Goal: Information Seeking & Learning: Learn about a topic

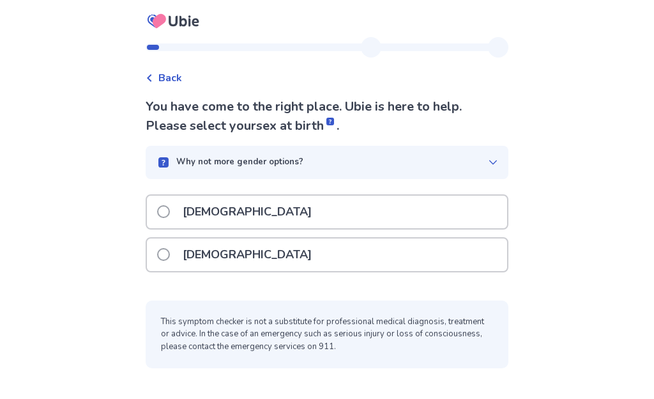
click at [174, 217] on label "[DEMOGRAPHIC_DATA]" at bounding box center [238, 211] width 162 height 33
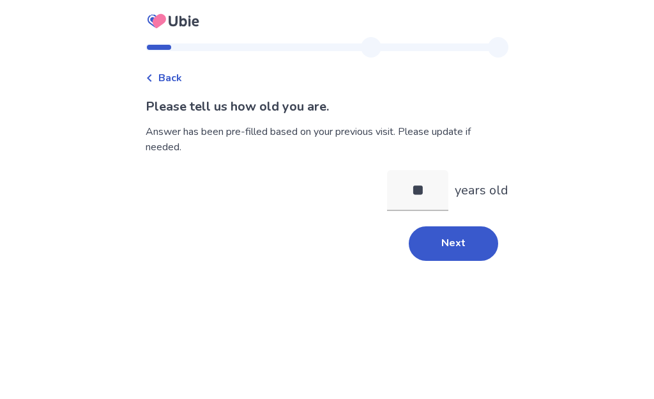
click at [457, 243] on button "Next" at bounding box center [453, 243] width 89 height 34
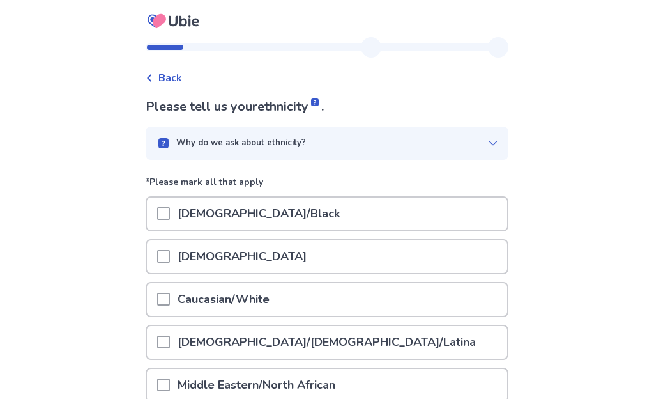
click at [170, 300] on span at bounding box center [163, 299] width 13 height 13
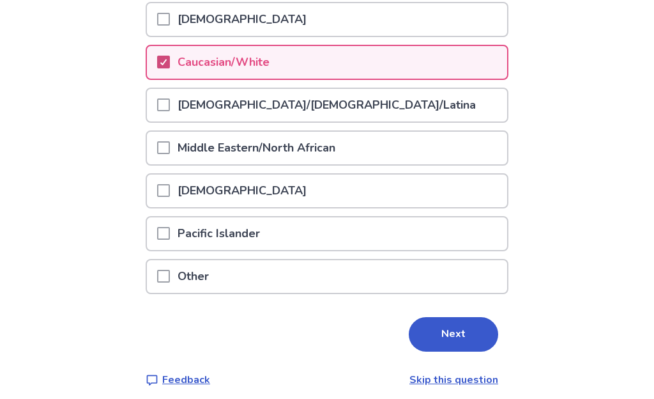
scroll to position [245, 0]
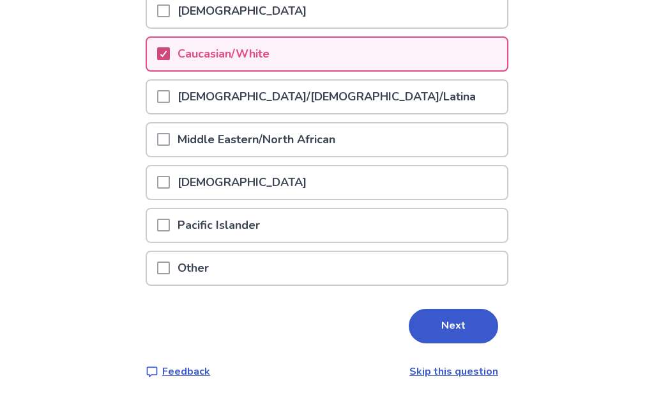
click at [444, 328] on button "Next" at bounding box center [453, 326] width 89 height 34
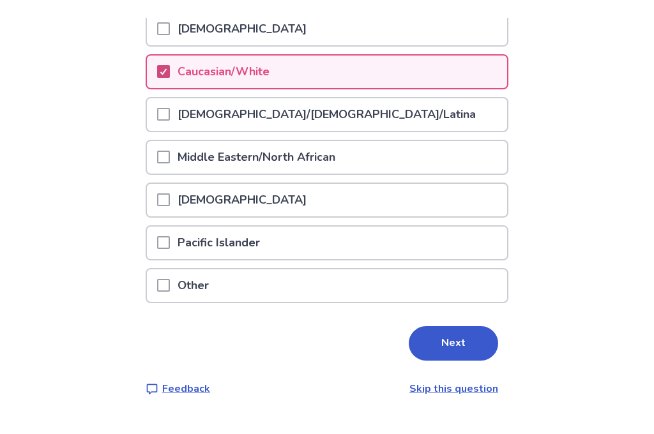
scroll to position [0, 0]
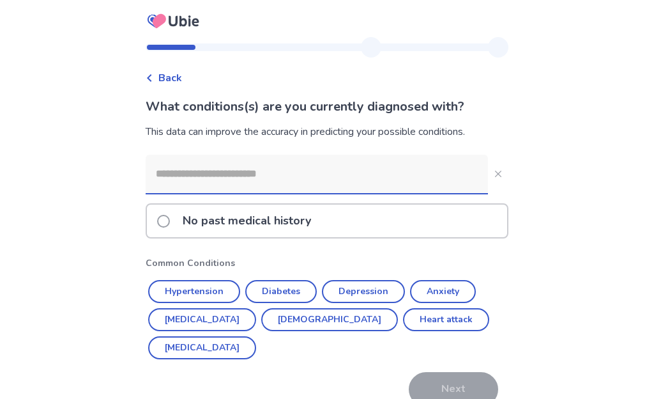
click at [183, 182] on input at bounding box center [317, 174] width 342 height 38
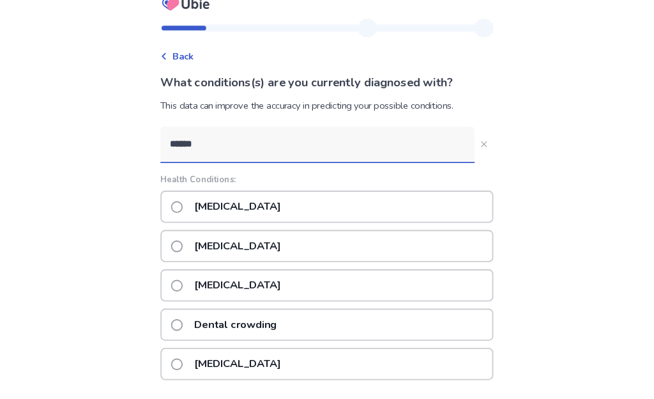
scroll to position [17, 0]
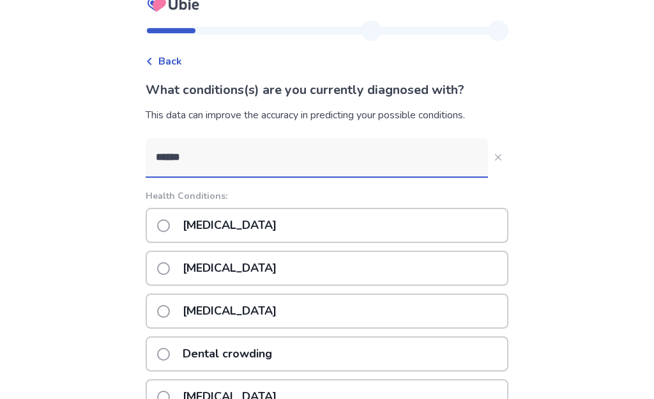
type input "******"
click at [170, 224] on span at bounding box center [163, 225] width 13 height 13
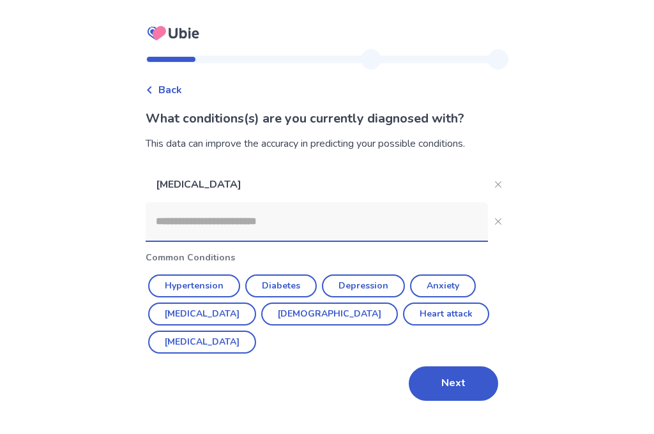
scroll to position [0, 0]
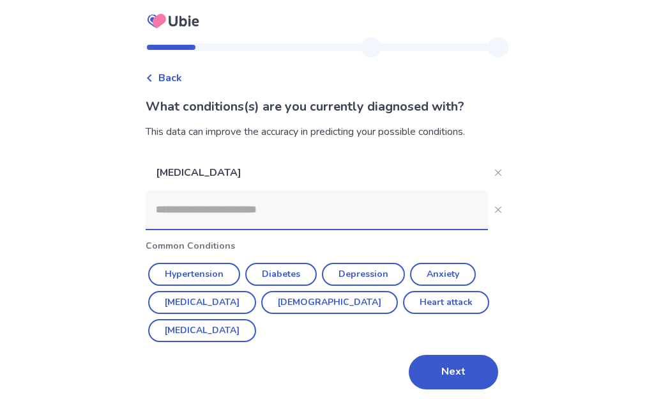
click at [452, 355] on button "Next" at bounding box center [453, 372] width 89 height 34
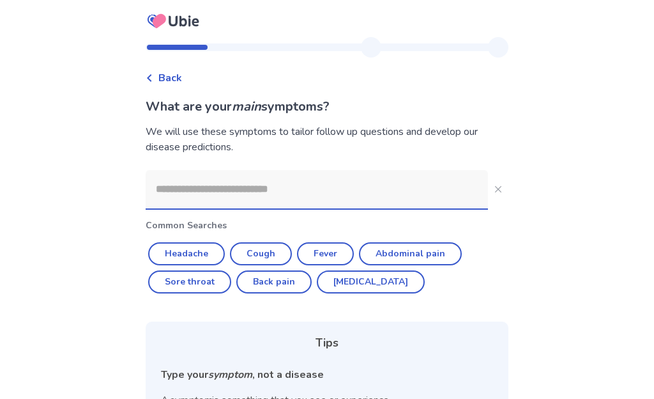
click at [171, 197] on input at bounding box center [317, 189] width 342 height 38
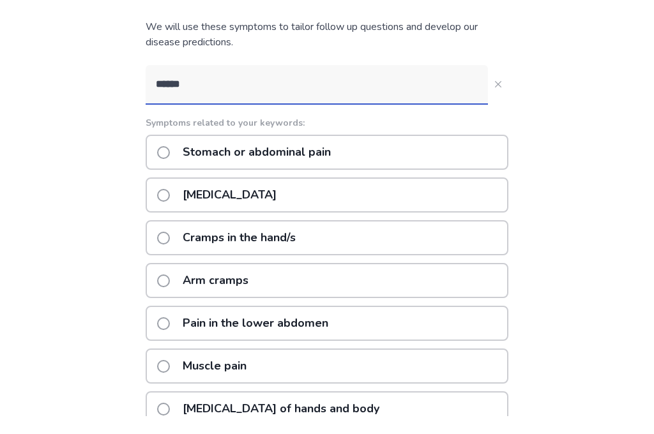
scroll to position [121, 0]
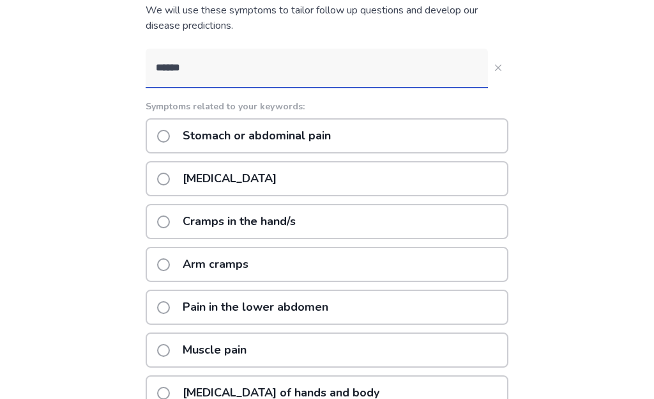
type input "******"
click at [489, 74] on button "******" at bounding box center [498, 67] width 20 height 20
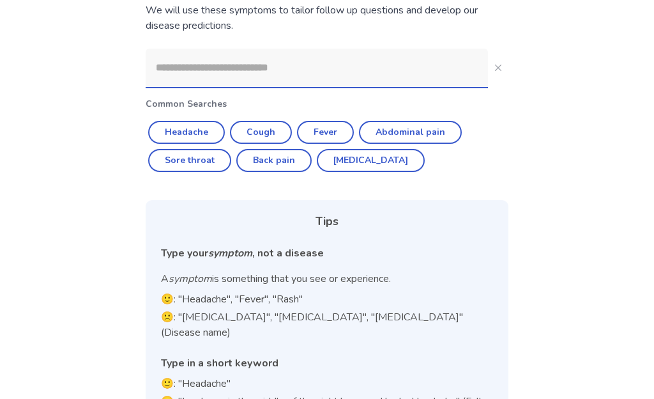
click at [179, 70] on input at bounding box center [317, 68] width 342 height 38
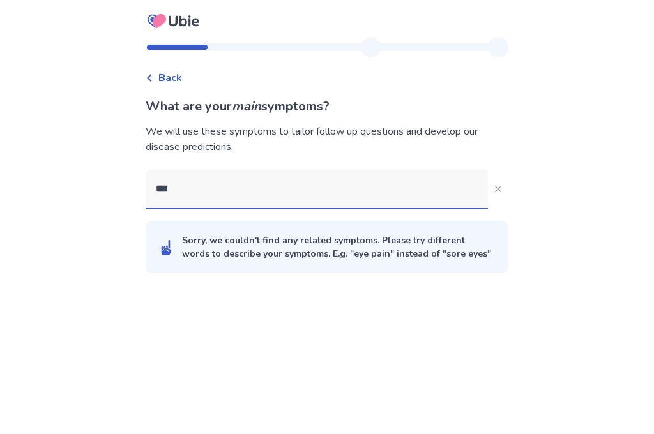
scroll to position [0, 0]
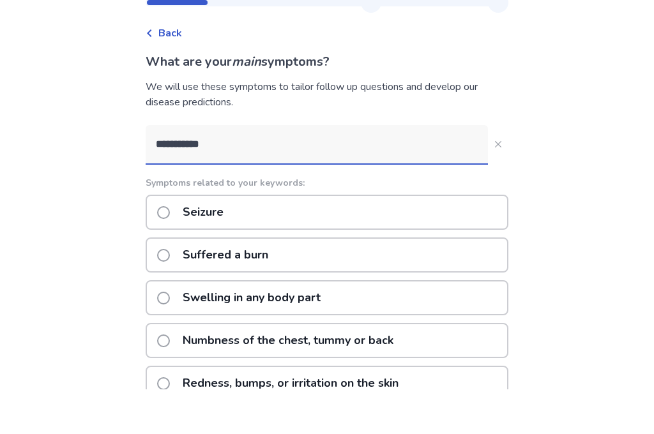
type input "**********"
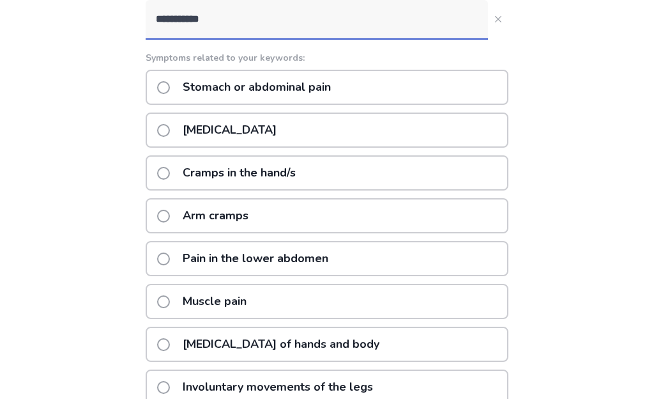
scroll to position [165, 0]
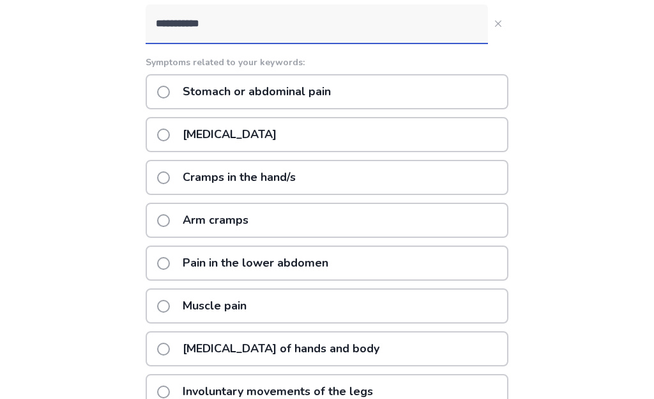
click at [170, 307] on span at bounding box center [163, 306] width 13 height 13
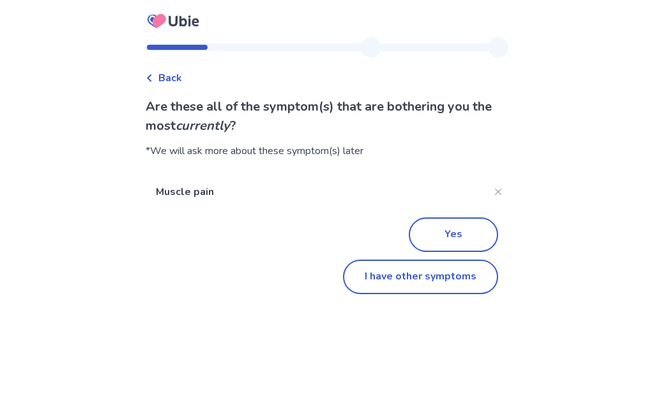
click at [470, 234] on button "Yes" at bounding box center [453, 234] width 89 height 34
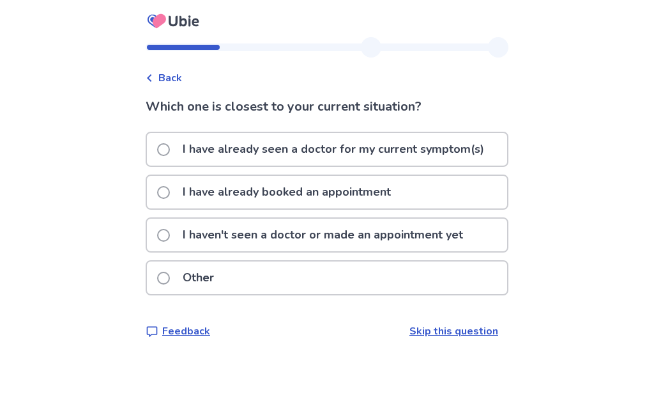
click at [161, 196] on div "I have already booked an appointment" at bounding box center [327, 192] width 360 height 33
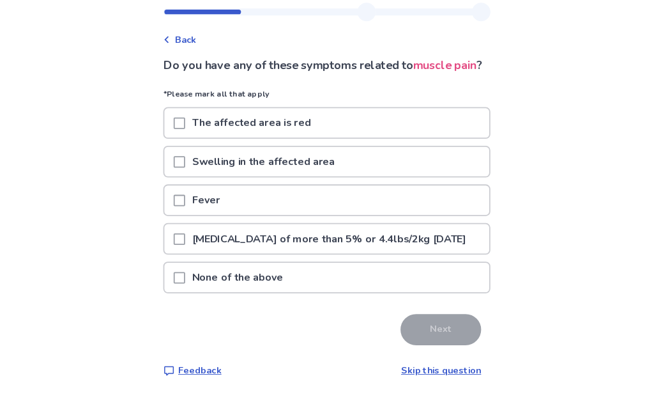
scroll to position [100, 0]
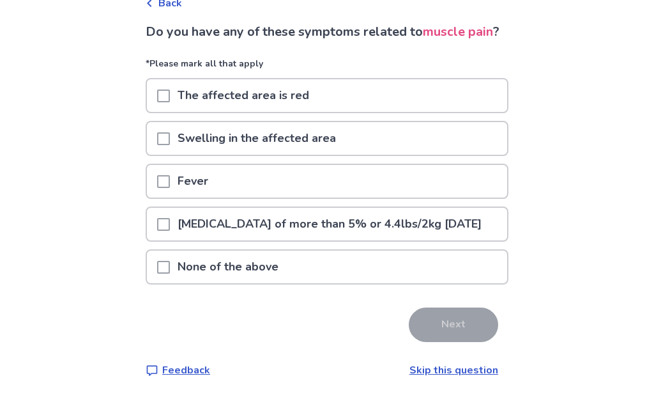
click at [167, 274] on span at bounding box center [163, 267] width 13 height 13
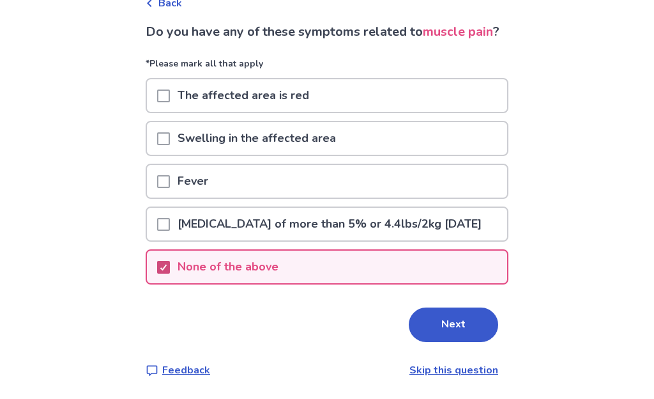
scroll to position [100, 0]
click at [462, 337] on button "Next" at bounding box center [453, 325] width 89 height 34
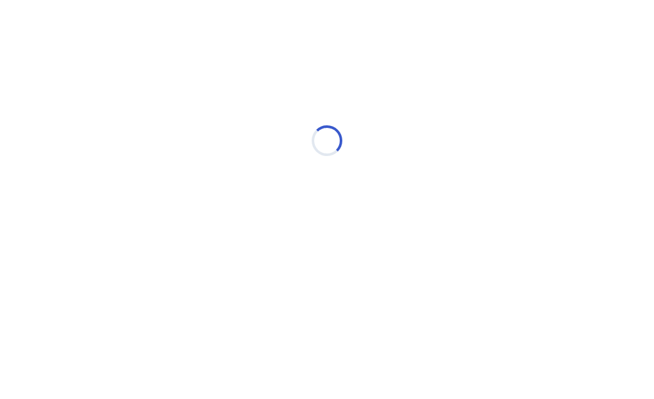
select select "*"
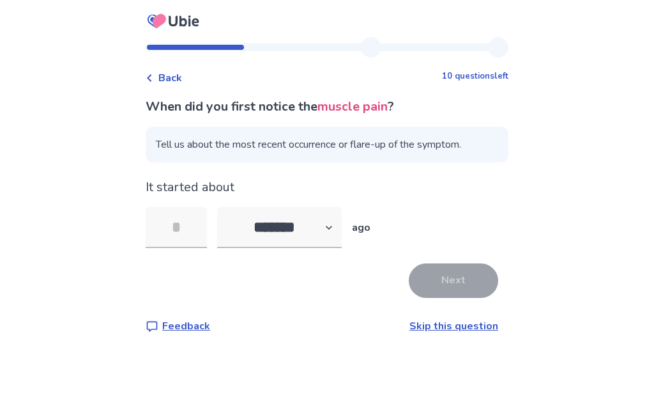
click at [475, 330] on link "Skip this question" at bounding box center [454, 326] width 89 height 14
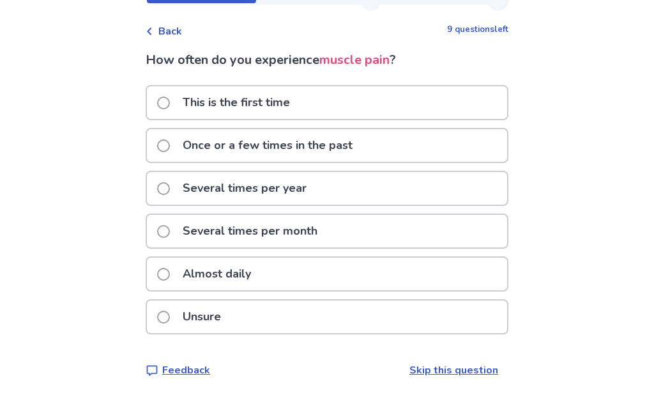
scroll to position [46, 0]
click at [165, 238] on label "Several times per month" at bounding box center [241, 231] width 168 height 33
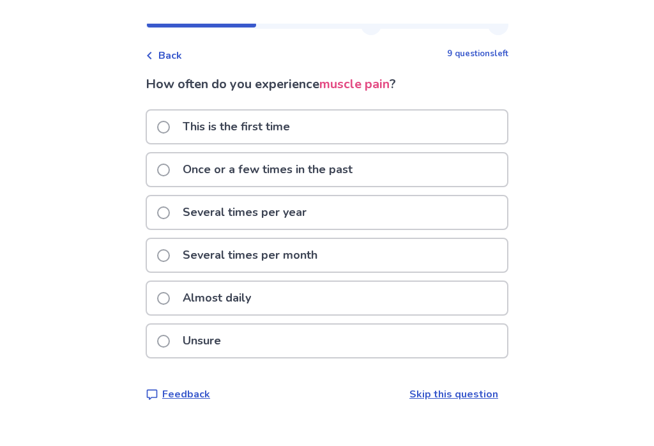
scroll to position [0, 0]
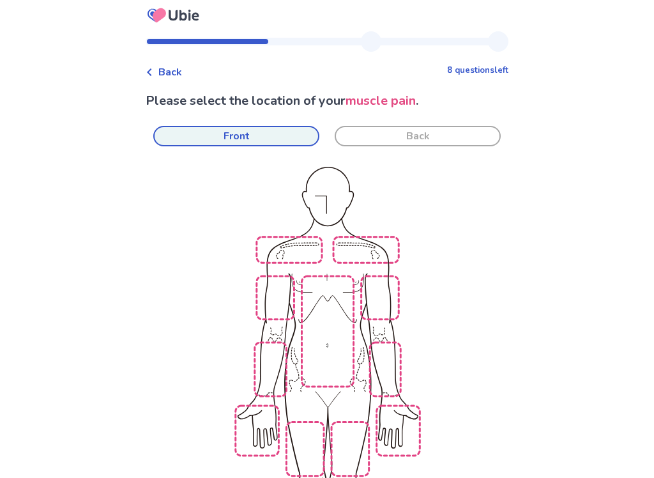
scroll to position [11, 0]
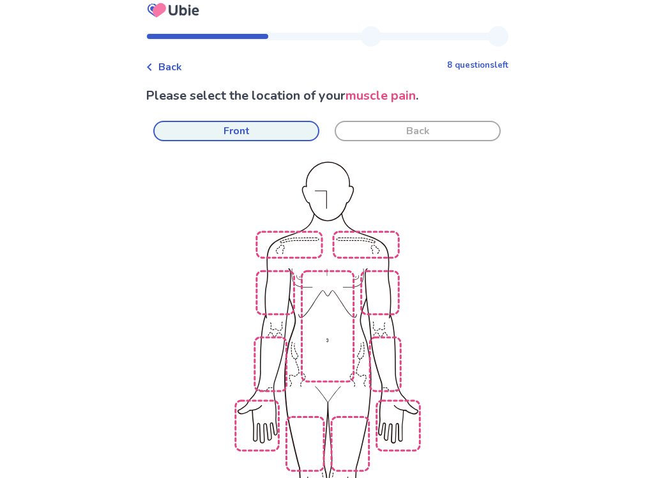
click at [310, 334] on img at bounding box center [494, 391] width 726 height 491
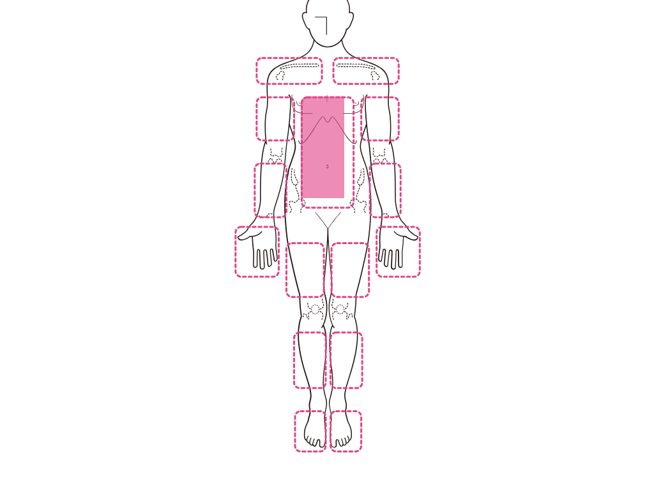
scroll to position [194, 0]
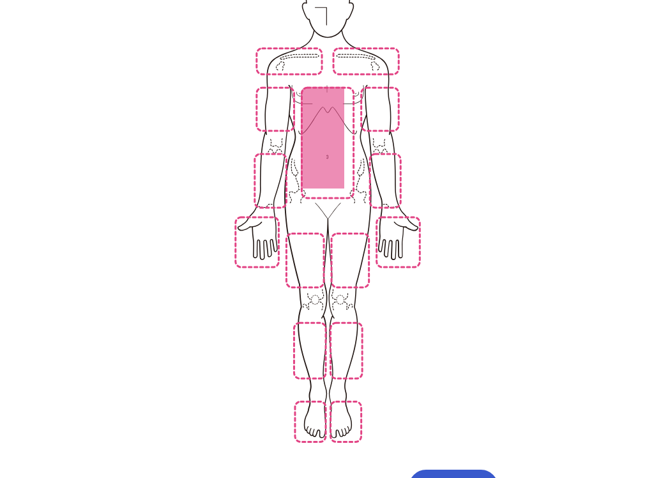
click at [353, 398] on img at bounding box center [494, 209] width 726 height 491
click at [306, 334] on img at bounding box center [494, 208] width 726 height 491
click at [255, 232] on img at bounding box center [494, 208] width 726 height 491
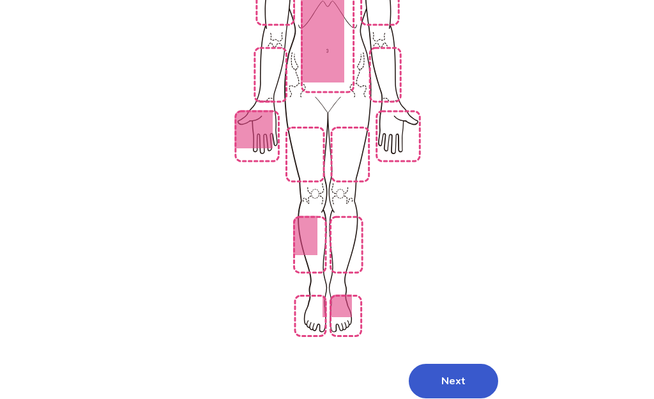
scroll to position [321, 0]
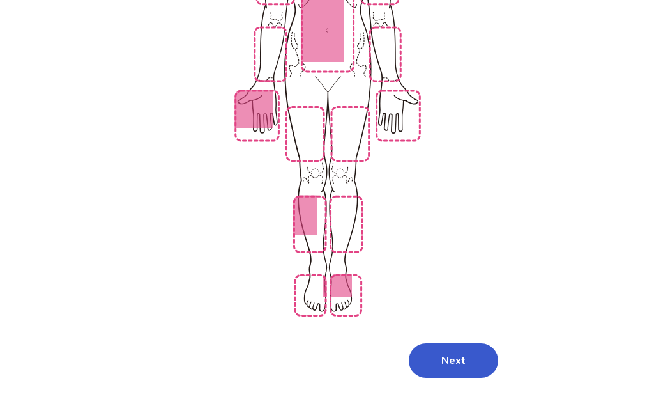
click at [452, 343] on button "Next" at bounding box center [453, 360] width 89 height 34
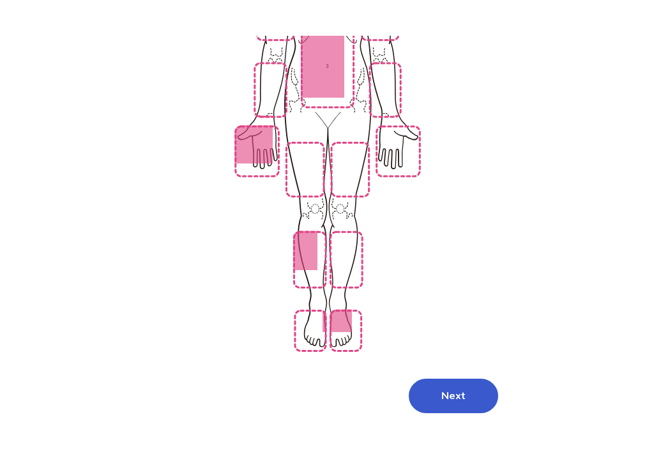
scroll to position [0, 0]
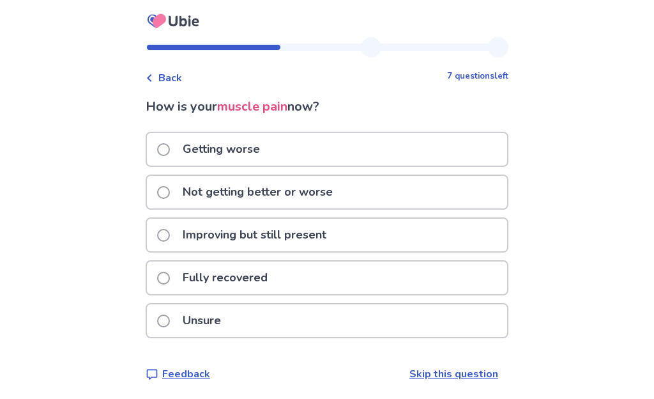
click at [180, 323] on label "Unsure" at bounding box center [193, 320] width 72 height 33
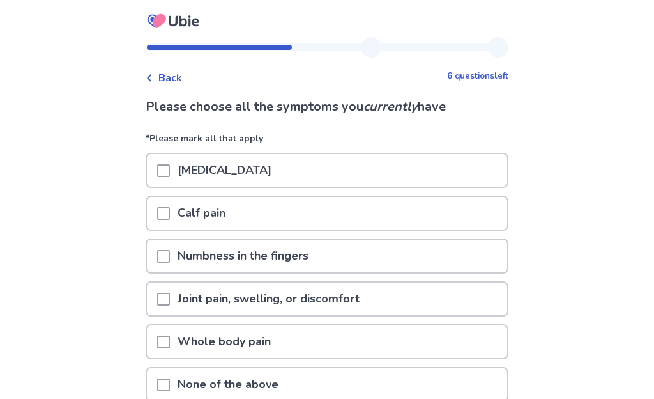
click at [170, 171] on span at bounding box center [163, 170] width 13 height 13
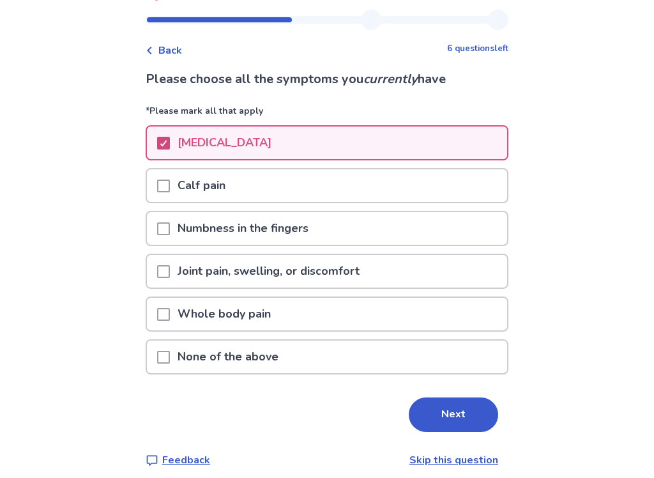
scroll to position [38, 0]
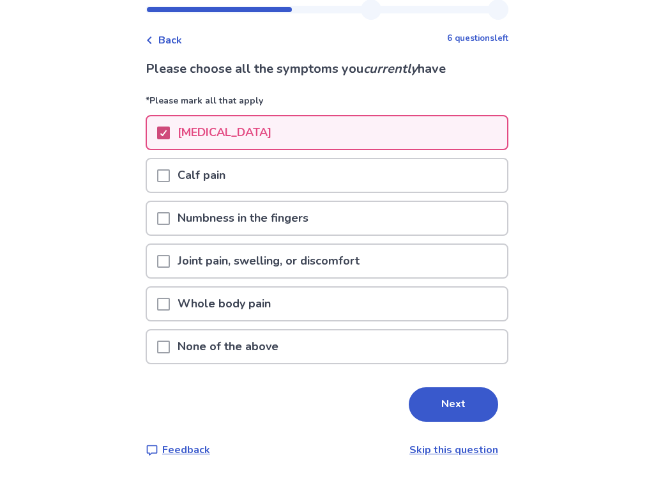
click at [472, 398] on button "Next" at bounding box center [453, 404] width 89 height 34
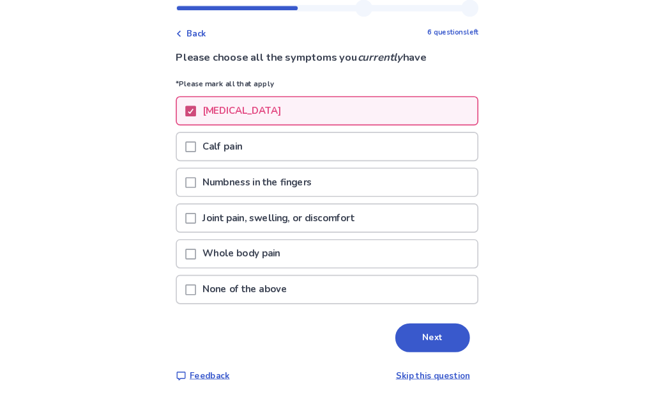
scroll to position [0, 0]
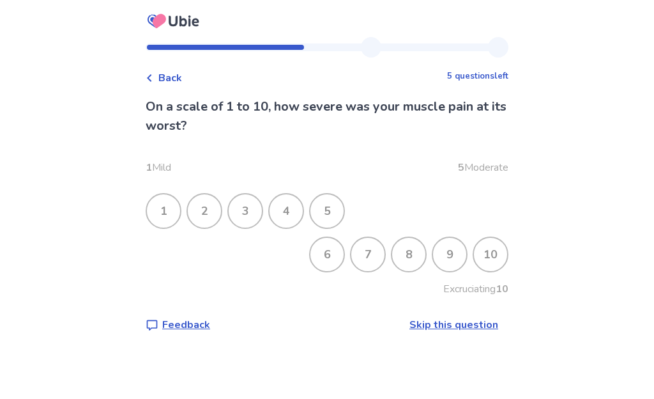
click at [330, 254] on div "6" at bounding box center [326, 254] width 33 height 33
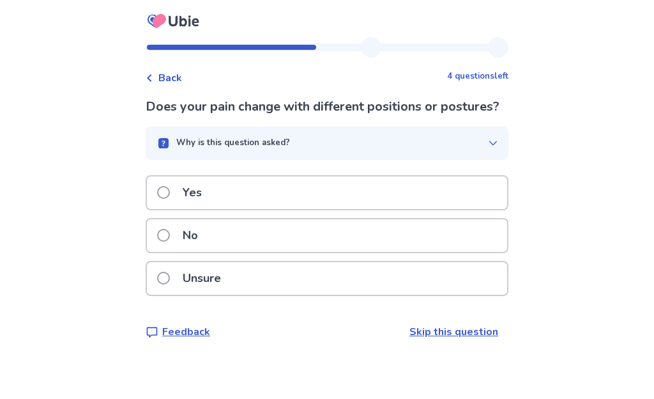
click at [167, 199] on span at bounding box center [163, 192] width 13 height 13
click at [168, 281] on span at bounding box center [163, 278] width 13 height 13
click at [169, 242] on label "No" at bounding box center [181, 235] width 49 height 33
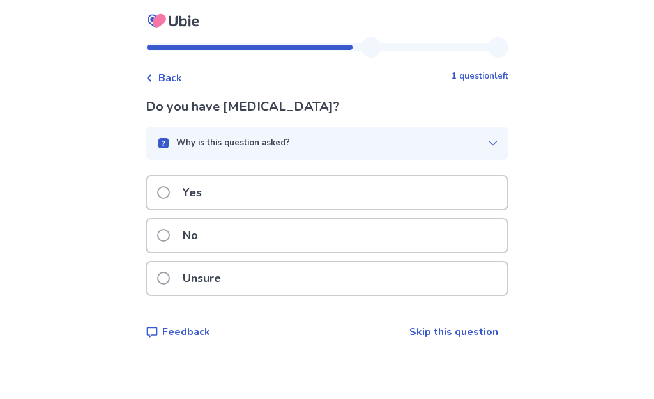
click at [166, 240] on label "No" at bounding box center [181, 235] width 49 height 33
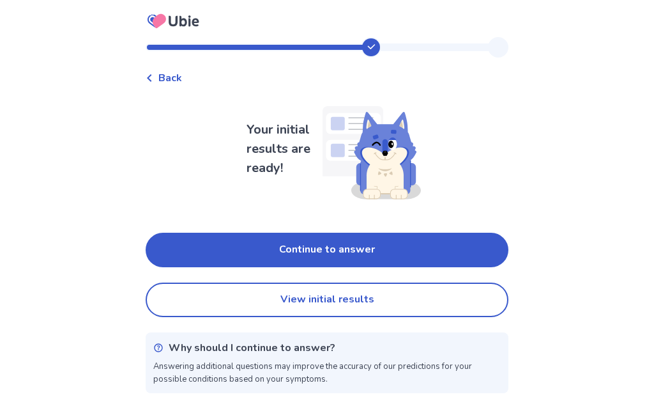
click at [187, 249] on button "Continue to answer" at bounding box center [327, 250] width 363 height 34
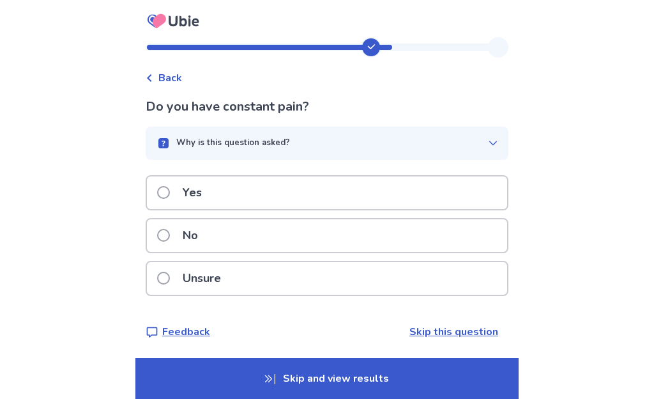
click at [170, 238] on span at bounding box center [163, 235] width 13 height 13
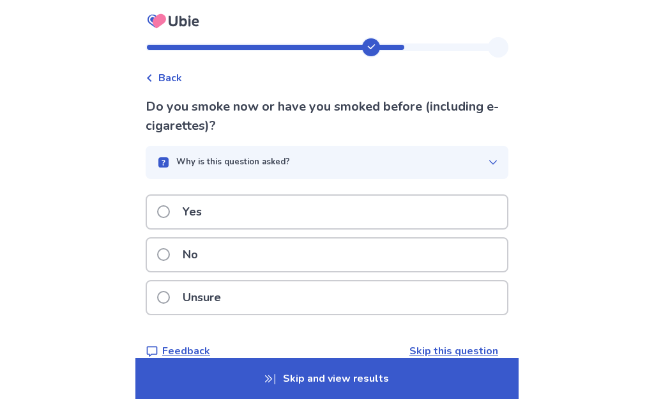
click at [171, 224] on label "Yes" at bounding box center [183, 211] width 52 height 33
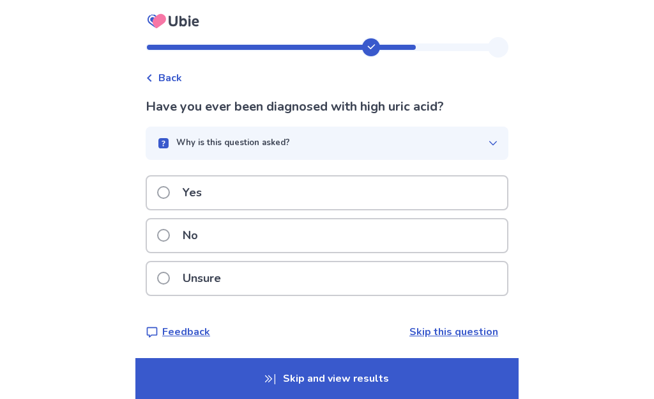
click at [170, 241] on span at bounding box center [163, 235] width 13 height 13
click at [171, 199] on label "Yes" at bounding box center [183, 192] width 52 height 33
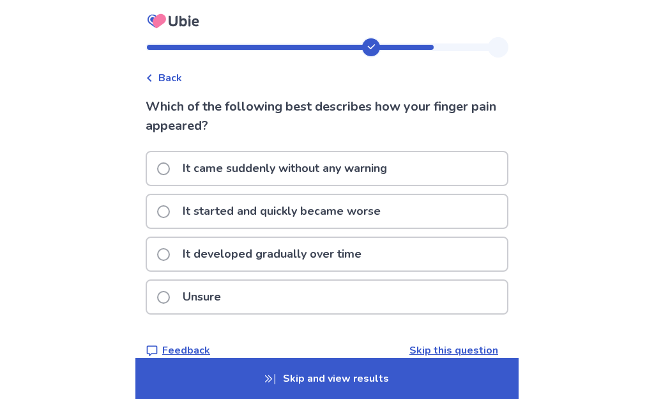
click at [169, 303] on span at bounding box center [163, 297] width 13 height 13
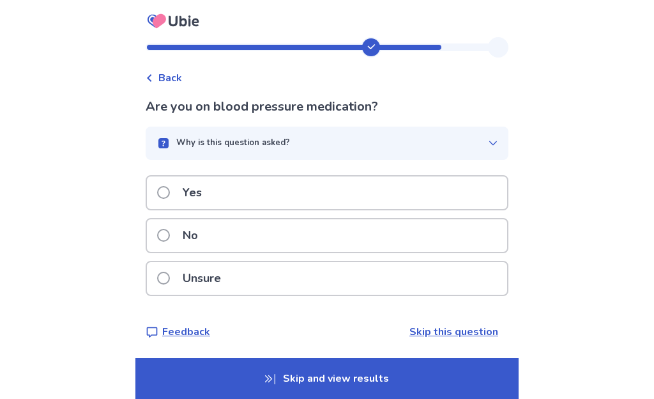
click at [168, 239] on span at bounding box center [163, 235] width 13 height 13
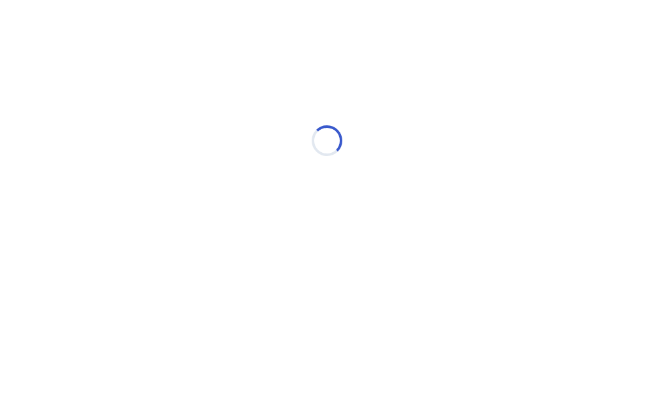
select select "*"
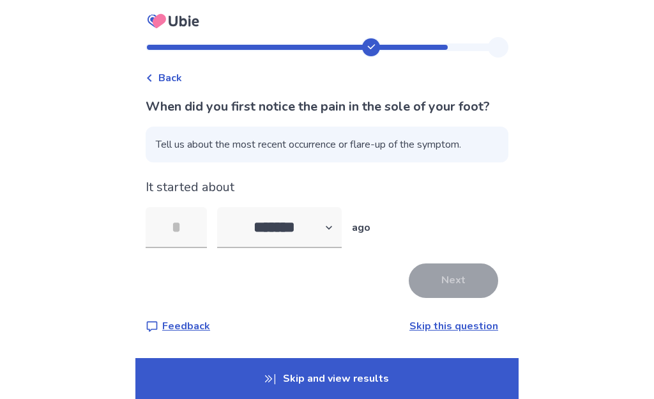
click at [482, 326] on link "Skip this question" at bounding box center [454, 326] width 89 height 14
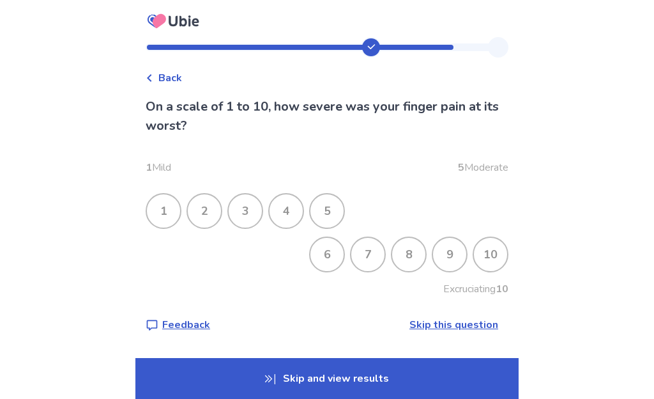
click at [470, 326] on link "Skip this question" at bounding box center [454, 325] width 89 height 14
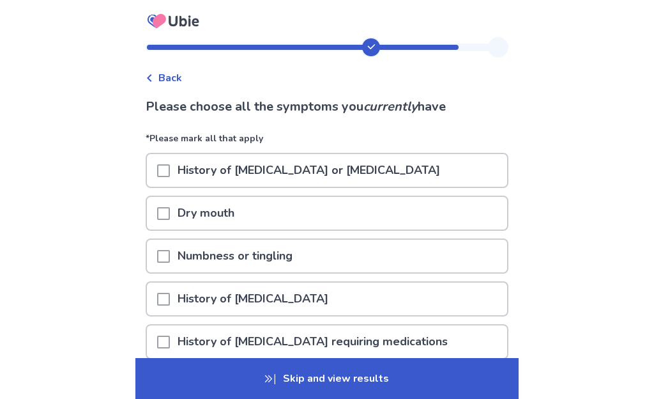
click at [166, 220] on span at bounding box center [163, 213] width 13 height 13
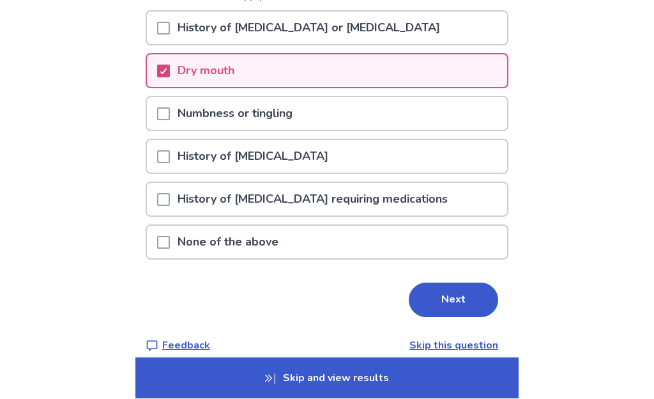
scroll to position [151, 0]
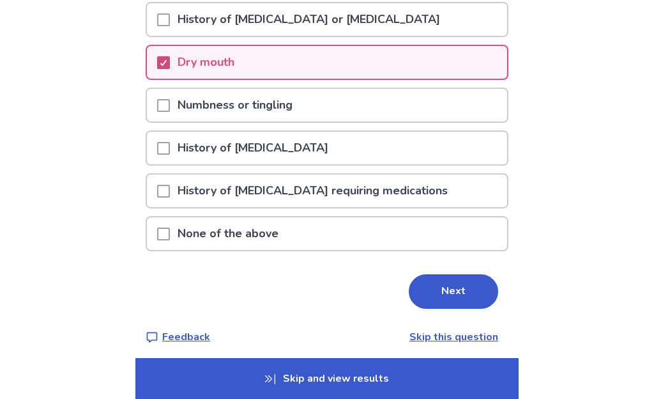
click at [457, 309] on button "Next" at bounding box center [453, 291] width 89 height 34
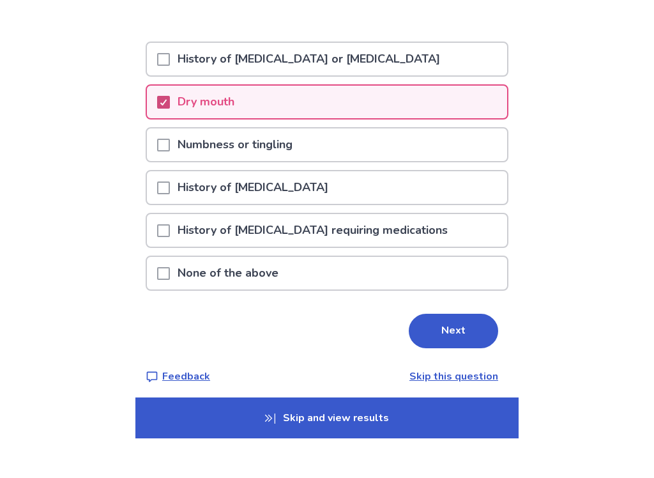
scroll to position [0, 0]
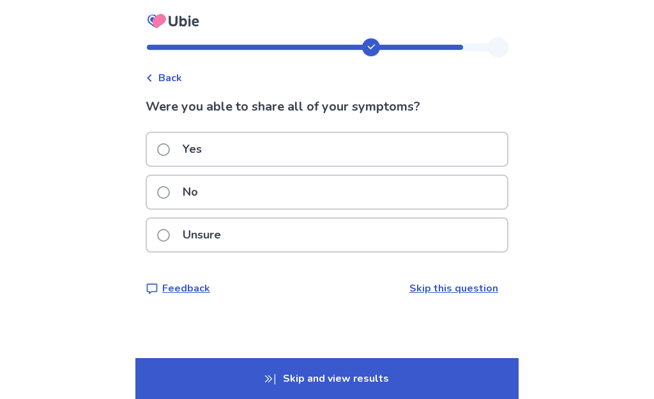
click at [166, 142] on label "Yes" at bounding box center [183, 149] width 52 height 33
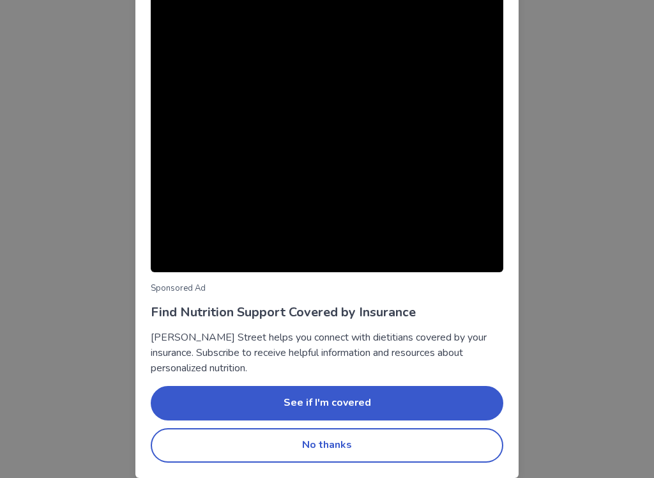
scroll to position [53, 0]
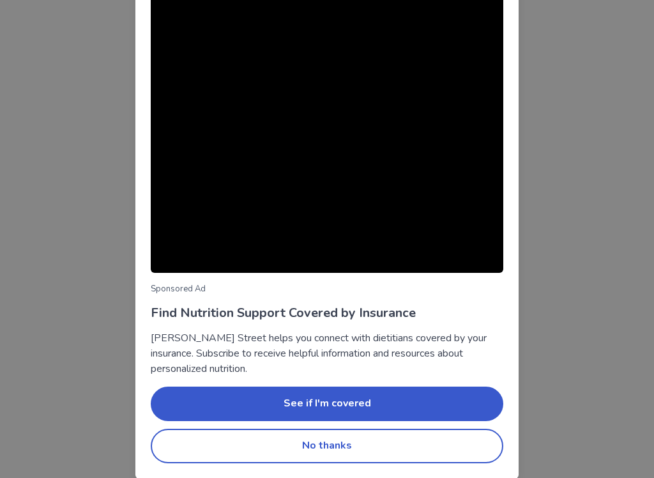
click at [457, 398] on button "No thanks" at bounding box center [327, 446] width 353 height 34
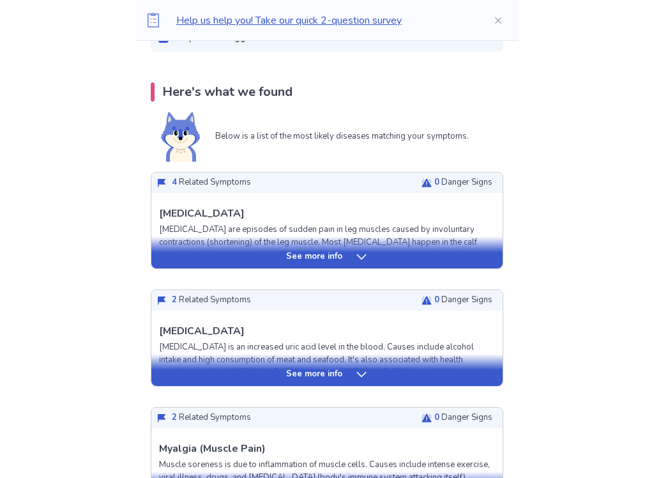
scroll to position [237, 0]
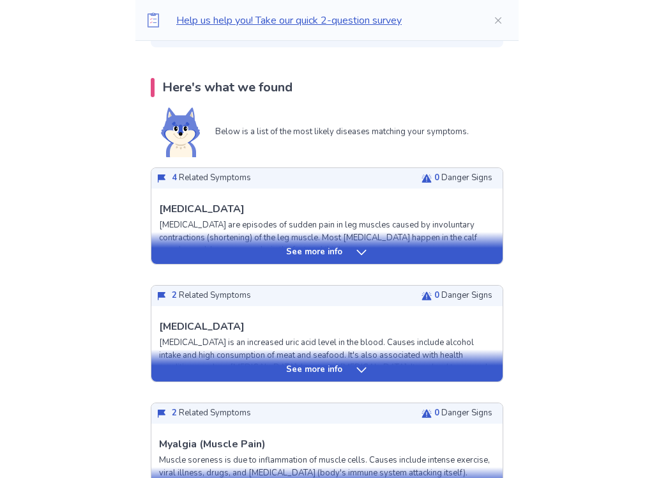
click at [172, 250] on div "See more info" at bounding box center [326, 253] width 351 height 13
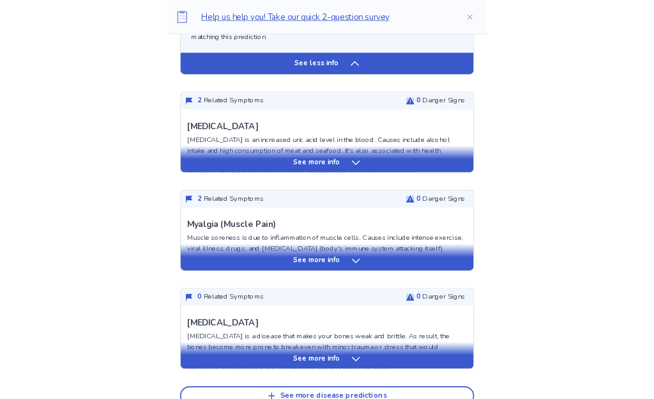
scroll to position [1250, 0]
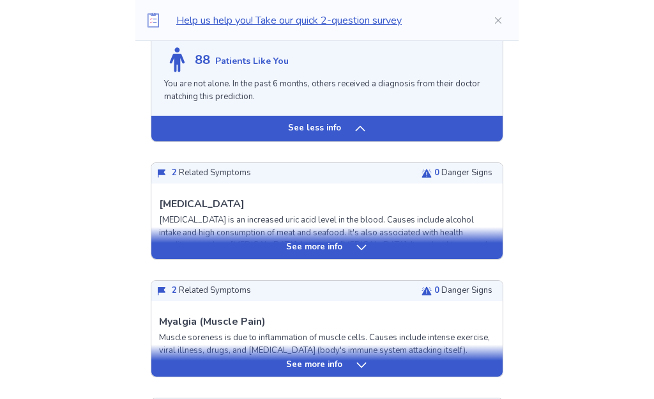
click at [196, 252] on div "See more info" at bounding box center [326, 247] width 351 height 13
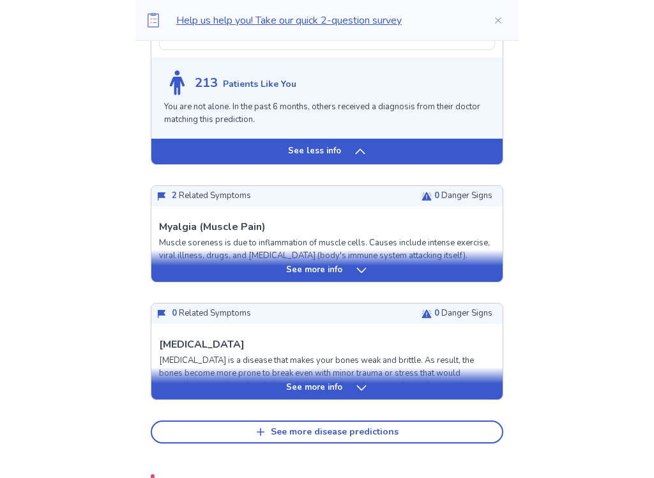
scroll to position [2293, 0]
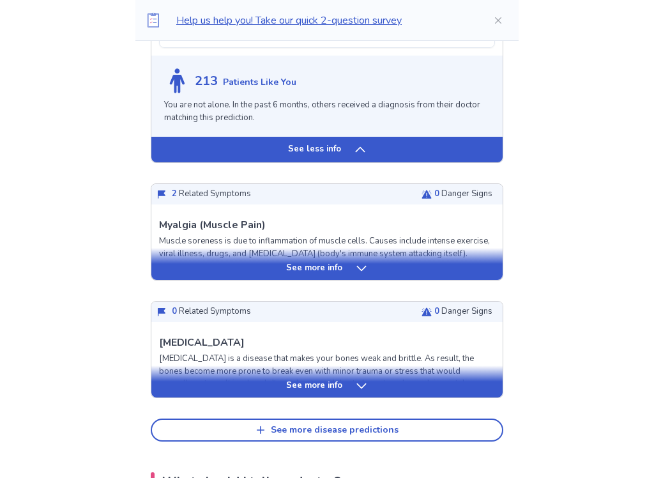
click at [170, 275] on div "See more info" at bounding box center [326, 269] width 351 height 13
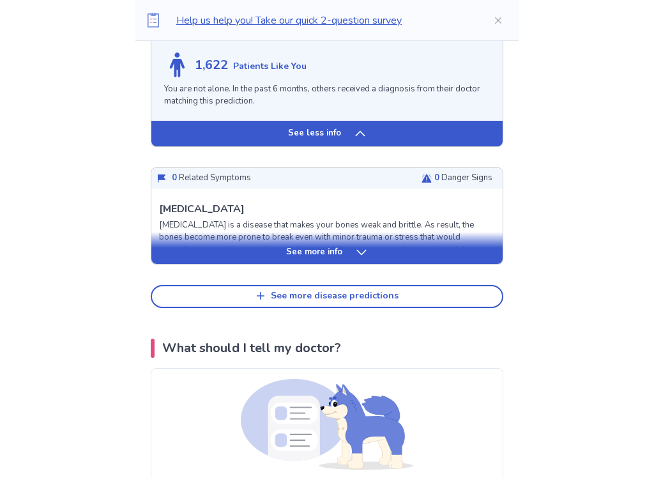
scroll to position [3334, 0]
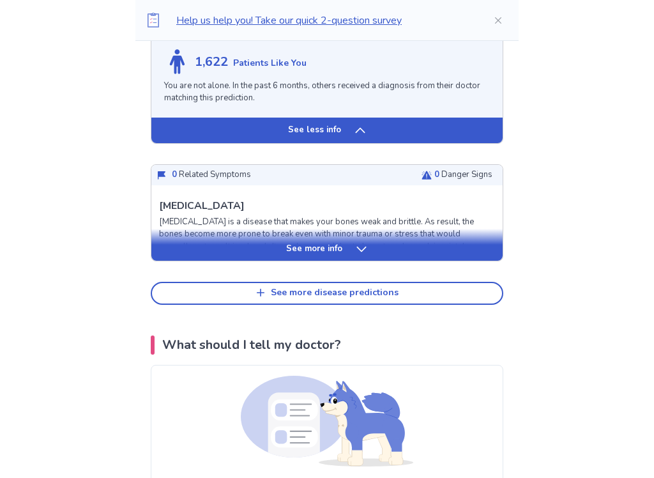
click at [179, 256] on div "See more info" at bounding box center [326, 249] width 351 height 13
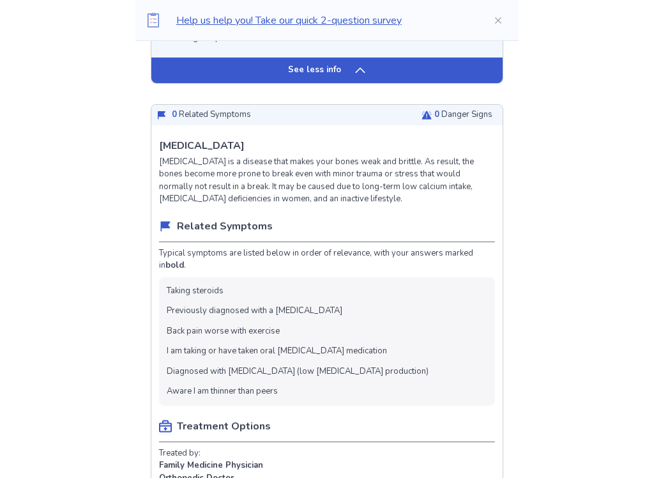
scroll to position [3399, 0]
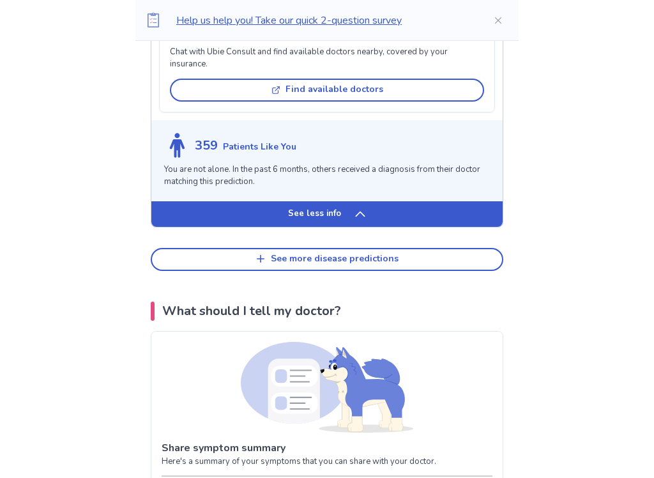
click at [183, 272] on button "See more disease predictions" at bounding box center [327, 260] width 353 height 23
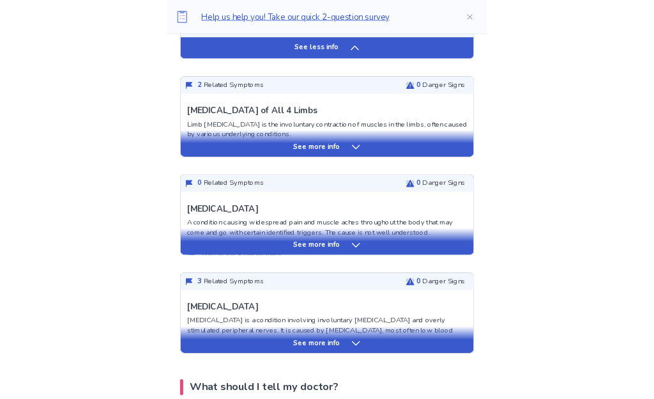
scroll to position [4329, 0]
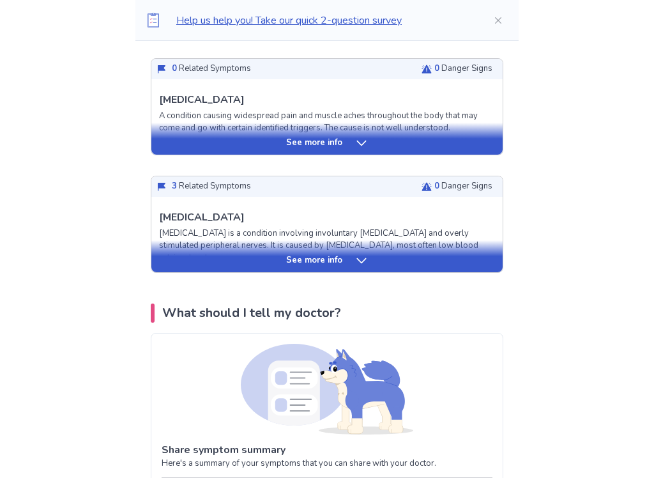
click at [180, 268] on div "See more info" at bounding box center [326, 261] width 351 height 13
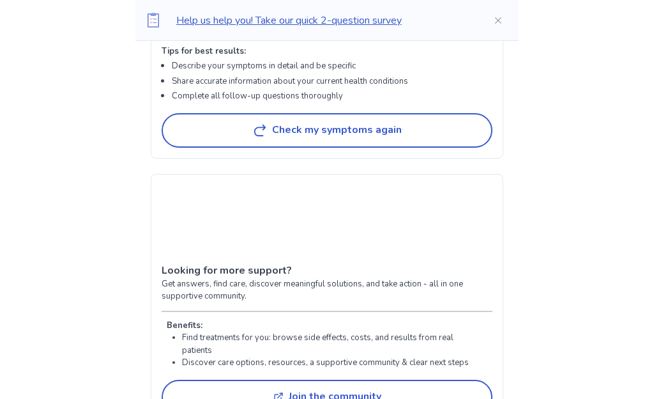
scroll to position [7015, 0]
